Goal: Task Accomplishment & Management: Manage account settings

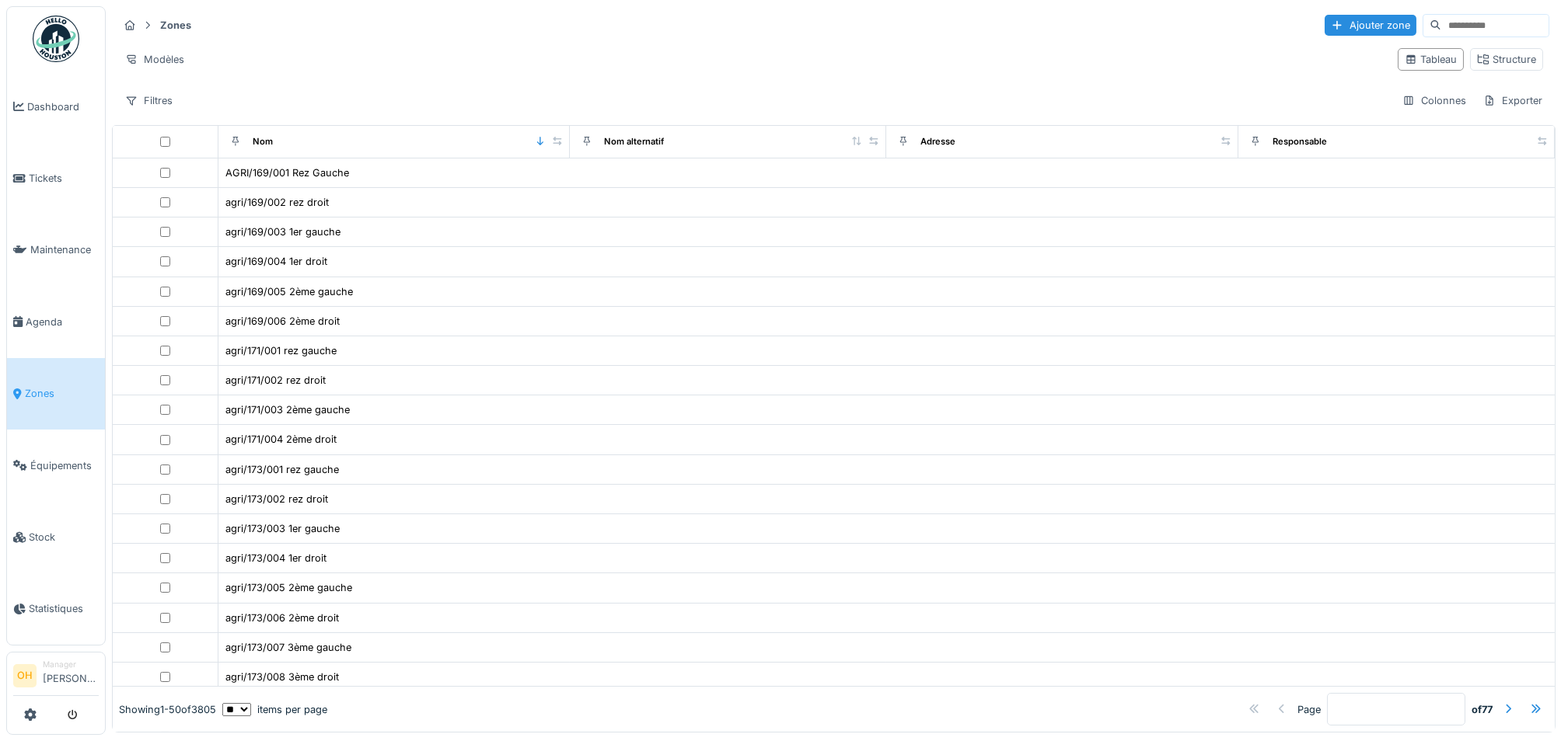
click at [797, 48] on div "Modèles" at bounding box center [752, 59] width 1267 height 23
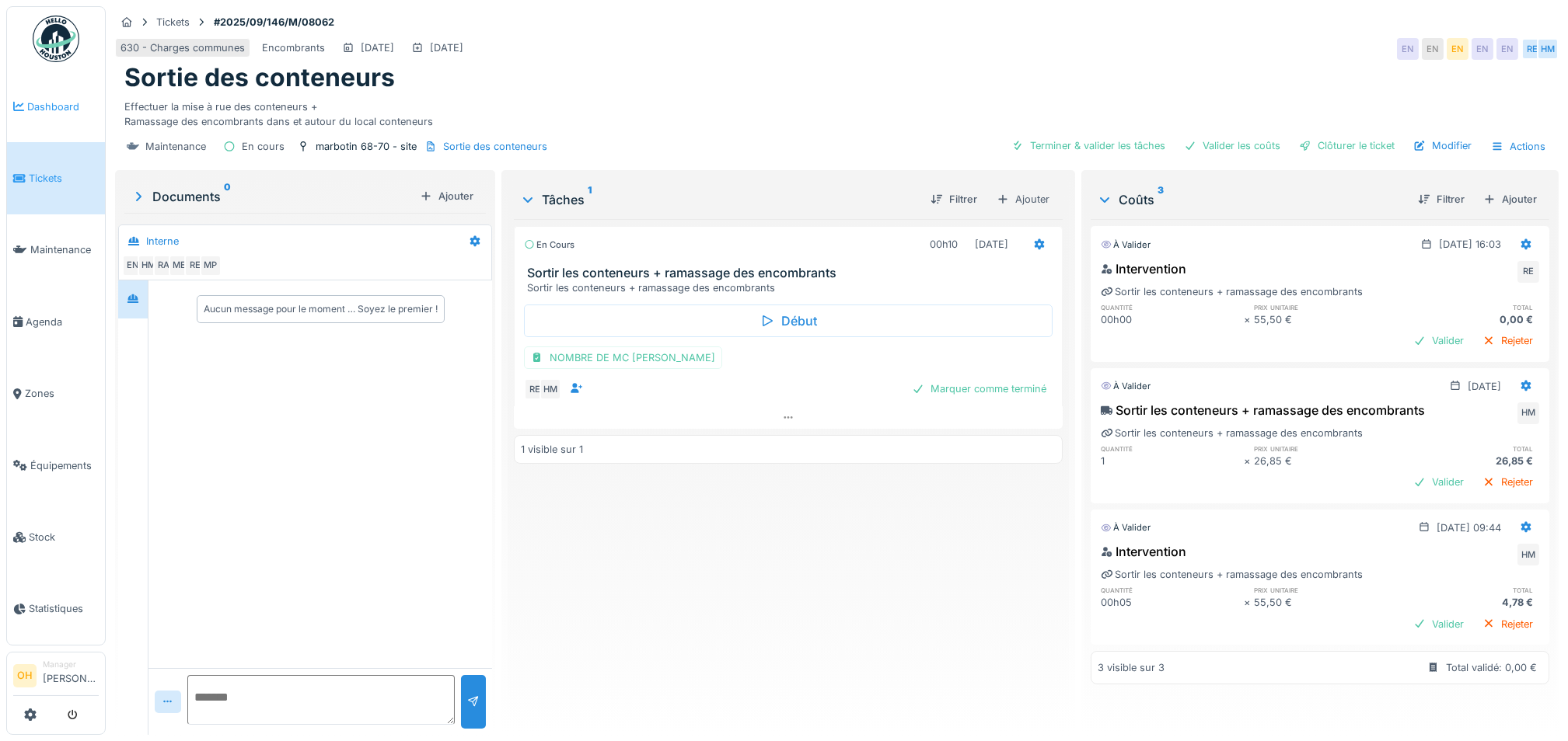
click at [46, 94] on link "Dashboard" at bounding box center [56, 106] width 98 height 71
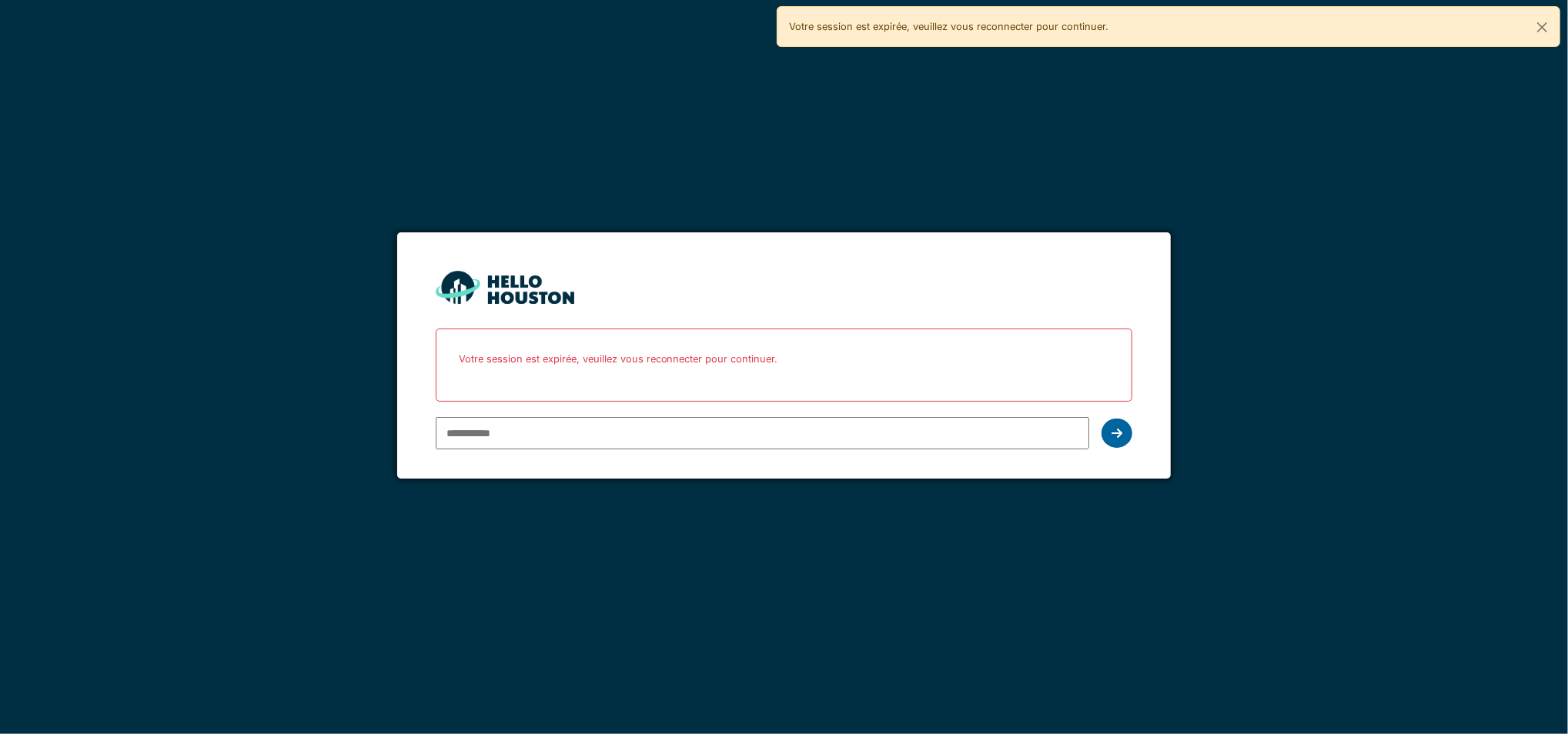
type input "**********"
click at [1118, 427] on icon at bounding box center [1117, 434] width 11 height 13
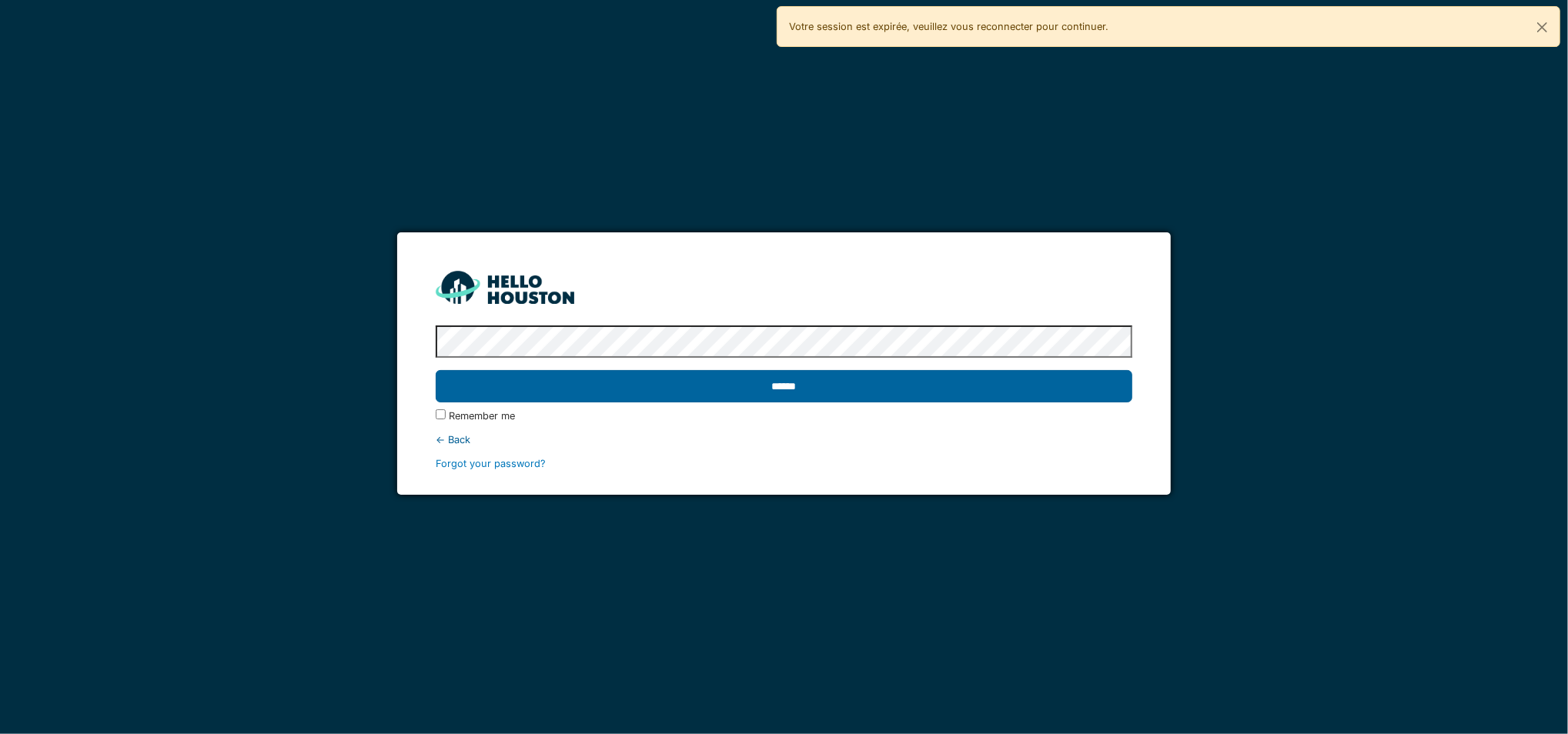
click at [776, 394] on input "******" at bounding box center [784, 386] width 697 height 32
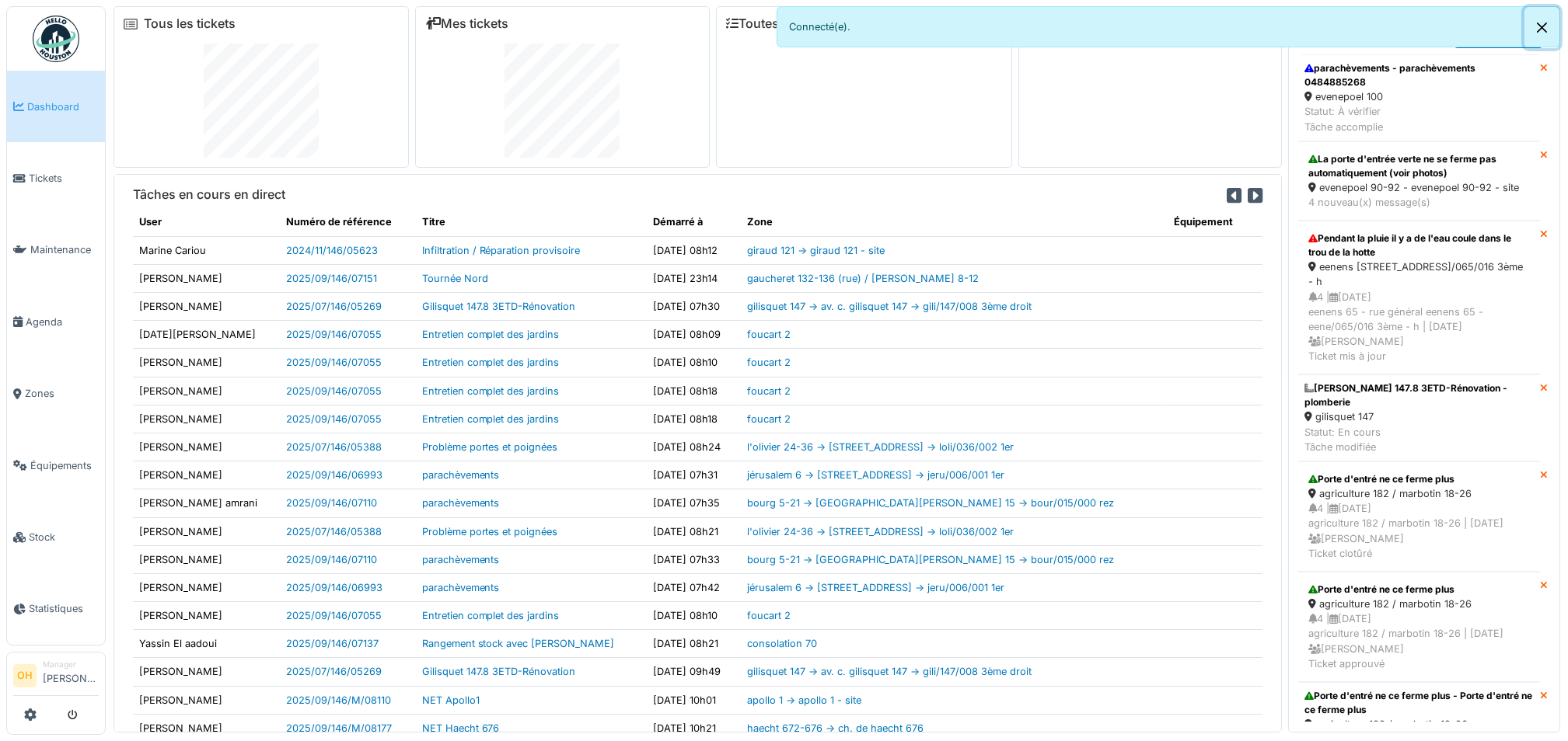
click at [1544, 27] on button "Close" at bounding box center [1542, 28] width 35 height 42
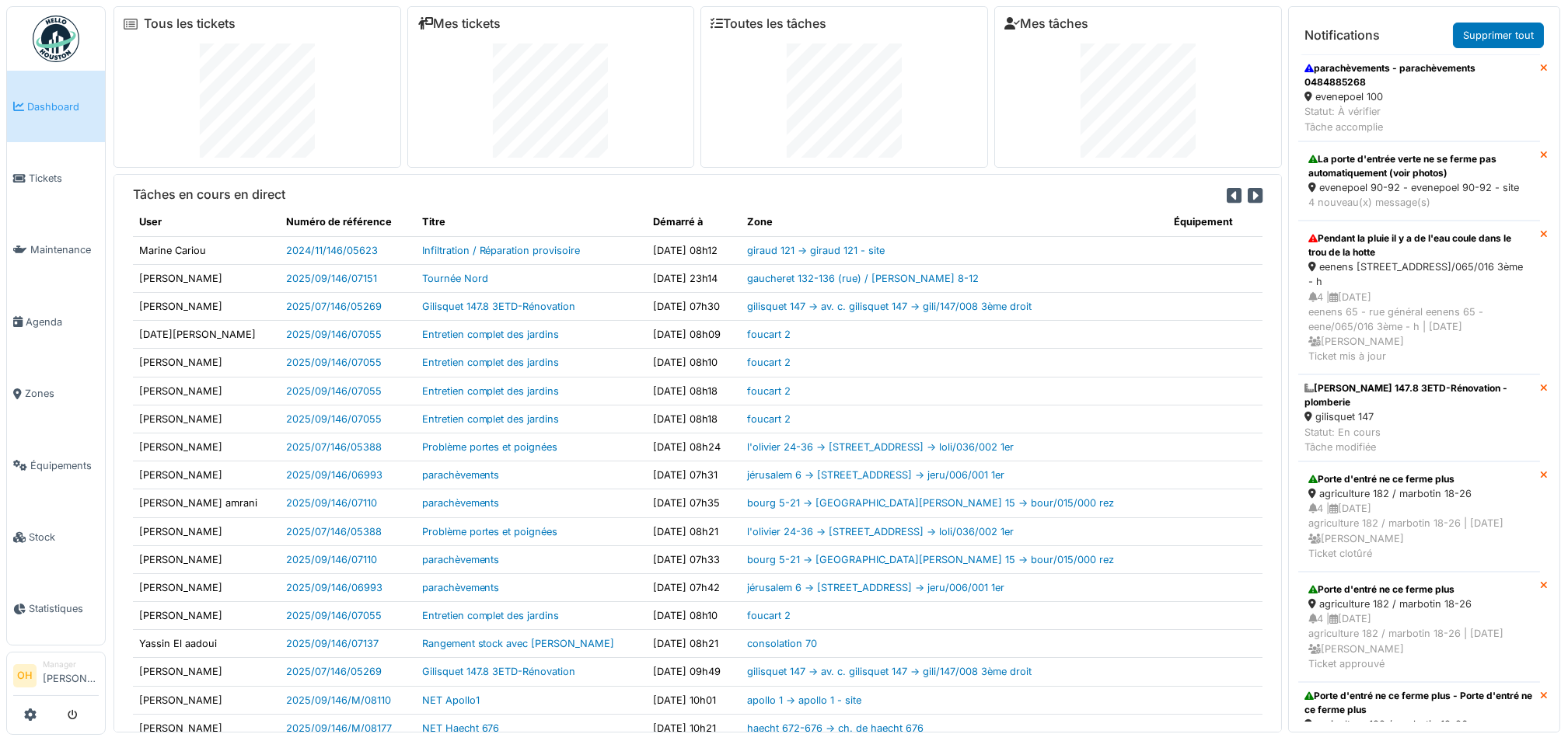
click at [1248, 192] on icon at bounding box center [1255, 195] width 14 height 17
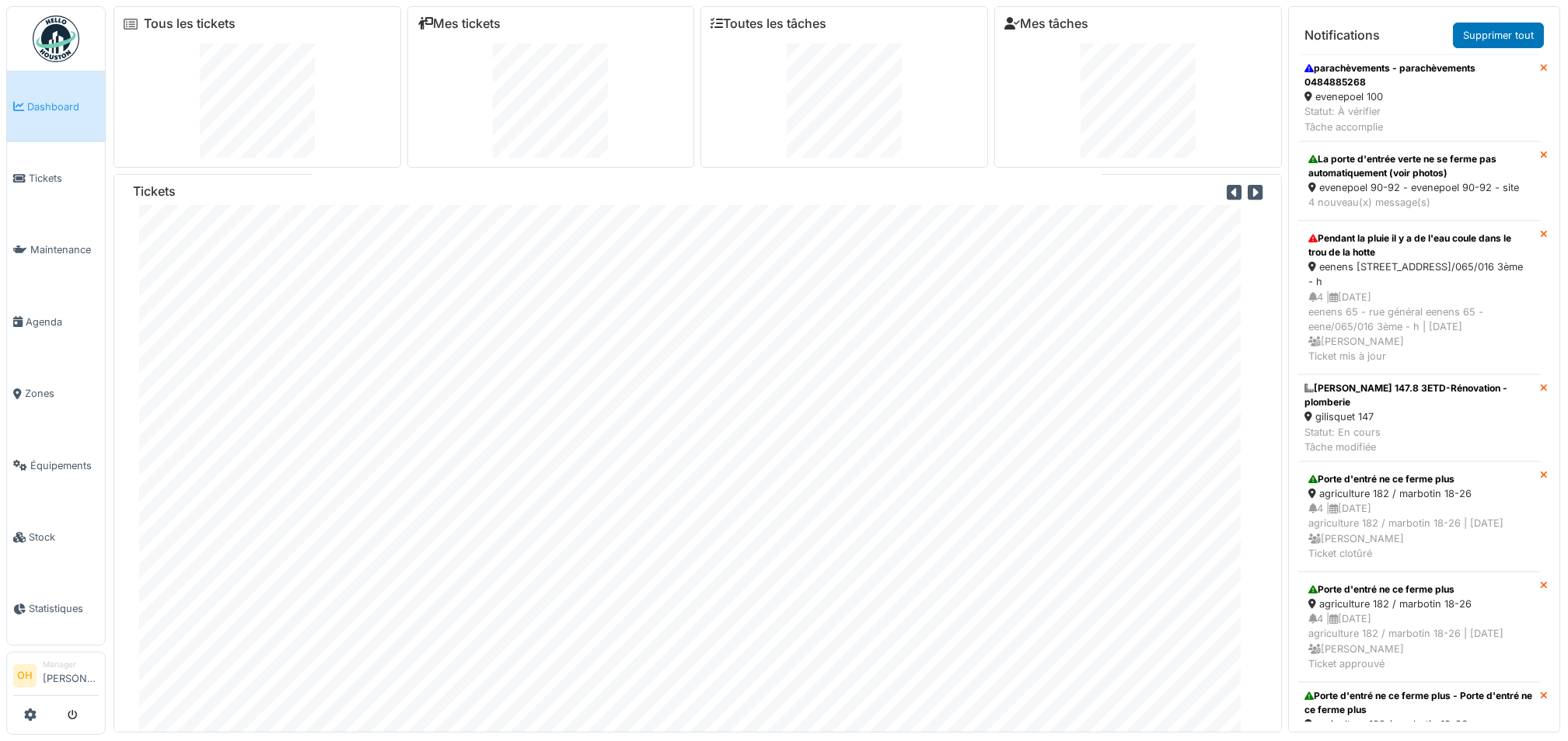
scroll to position [3, 0]
click at [1248, 190] on icon at bounding box center [1255, 192] width 14 height 17
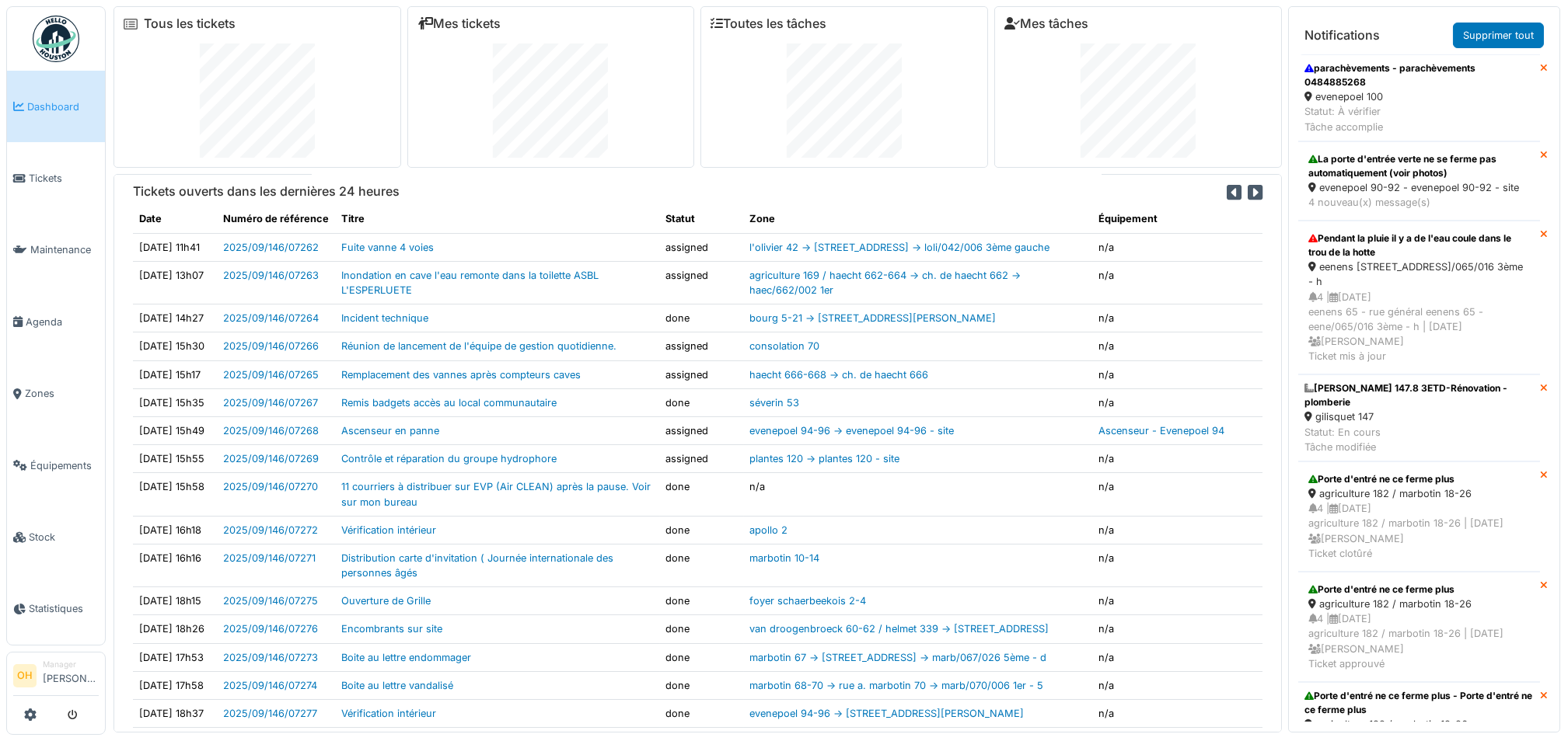
click at [1248, 190] on icon at bounding box center [1255, 192] width 14 height 17
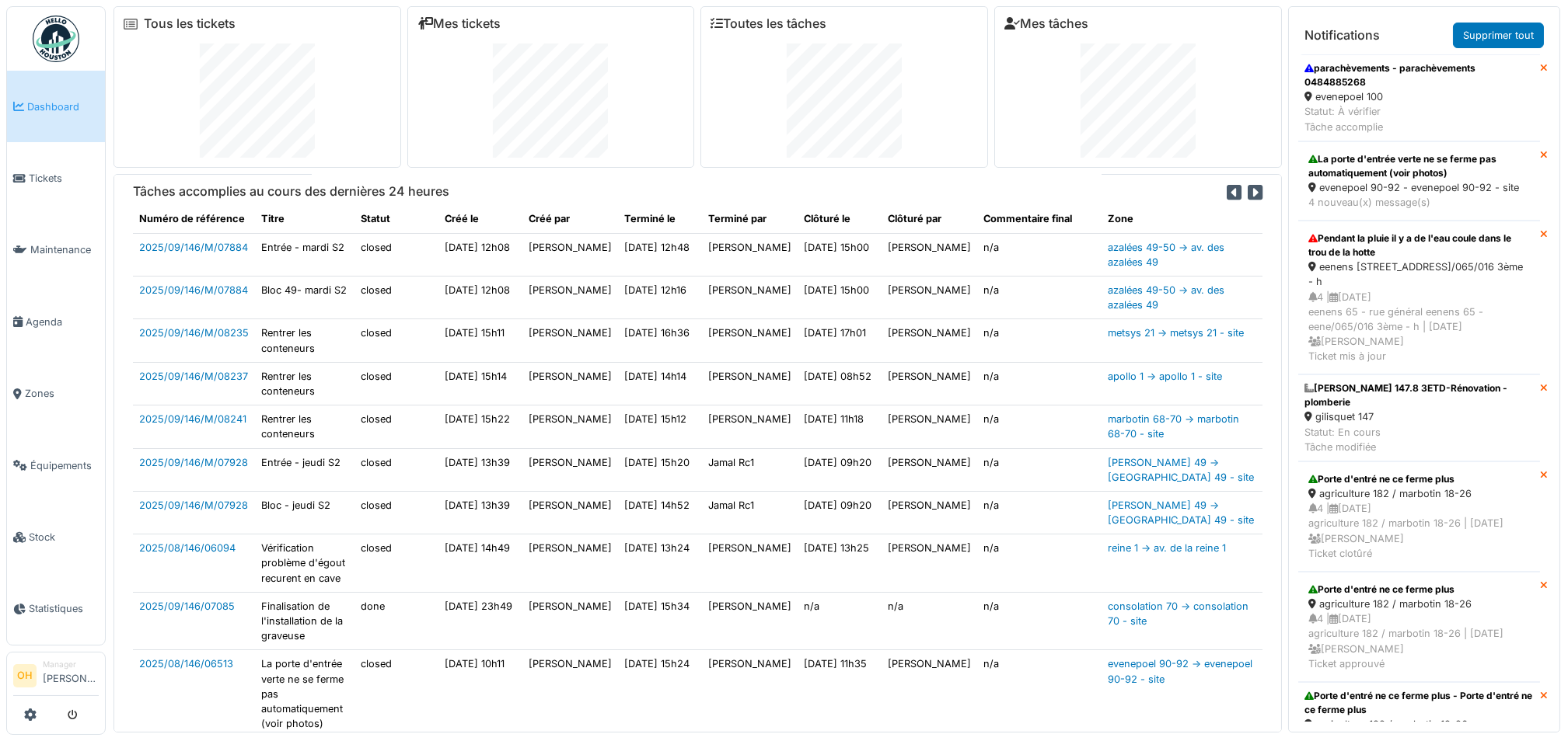
click at [1248, 191] on icon at bounding box center [1255, 192] width 14 height 17
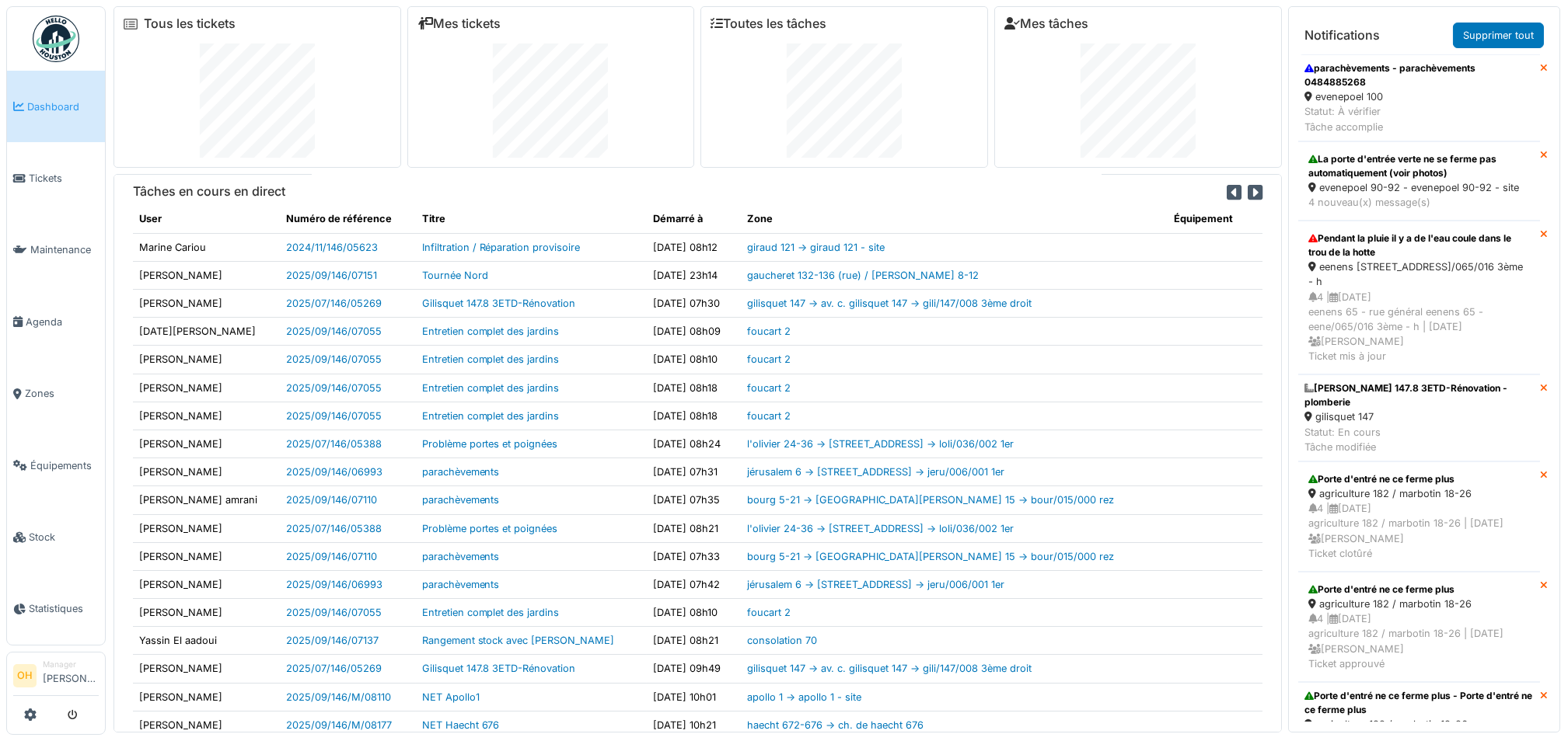
click at [1248, 191] on icon at bounding box center [1255, 192] width 14 height 17
